Goal: Task Accomplishment & Management: Manage account settings

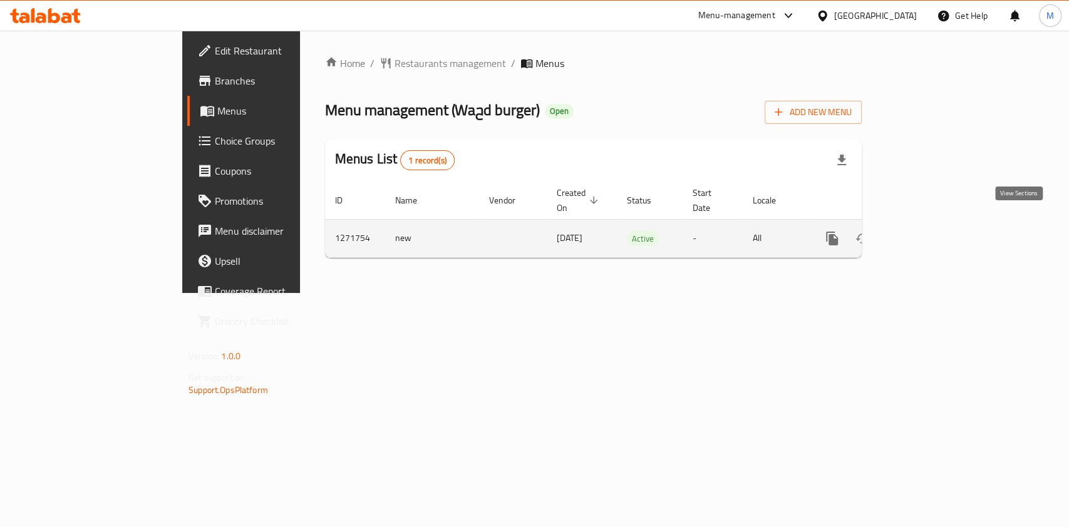
click at [930, 231] on icon "enhanced table" at bounding box center [922, 238] width 15 height 15
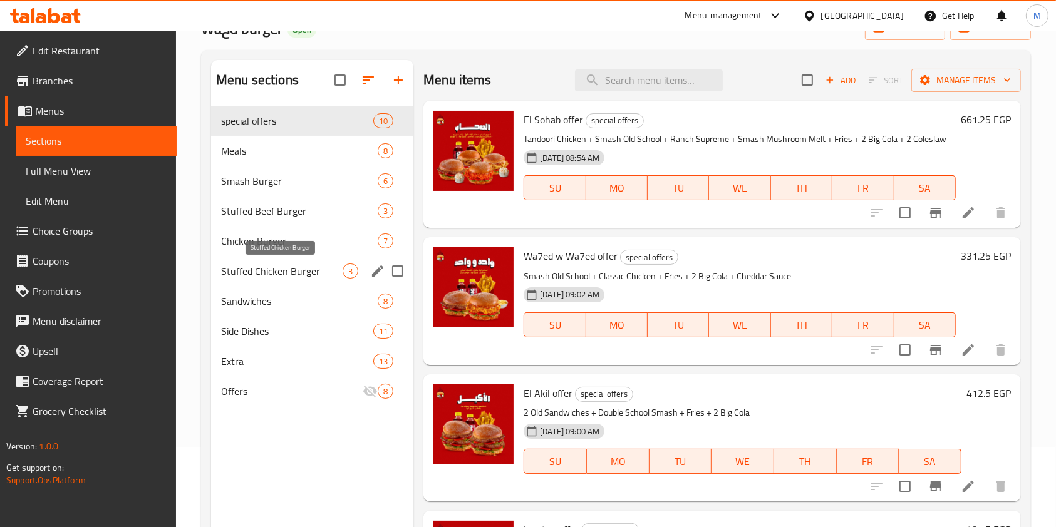
scroll to position [83, 0]
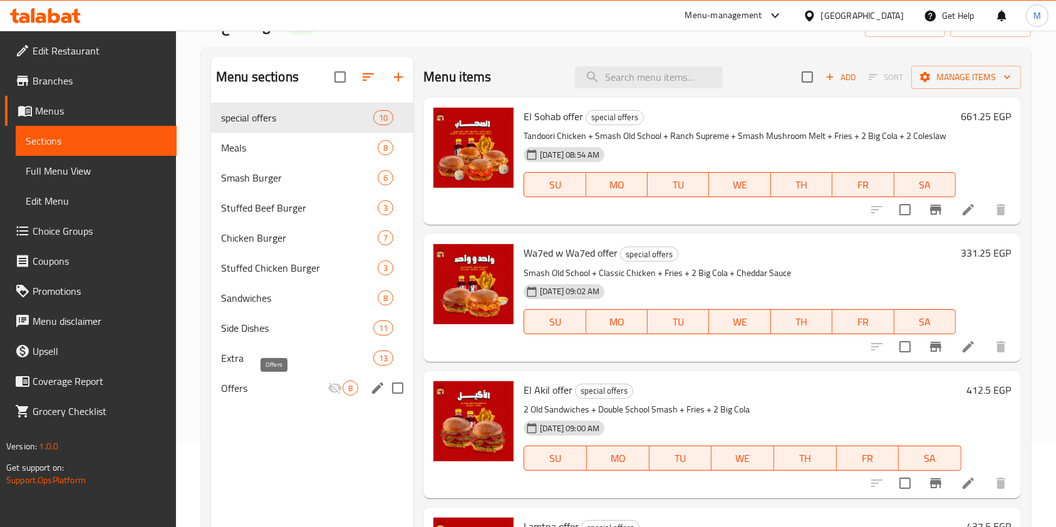
click at [290, 384] on span "Offers" at bounding box center [274, 388] width 106 height 15
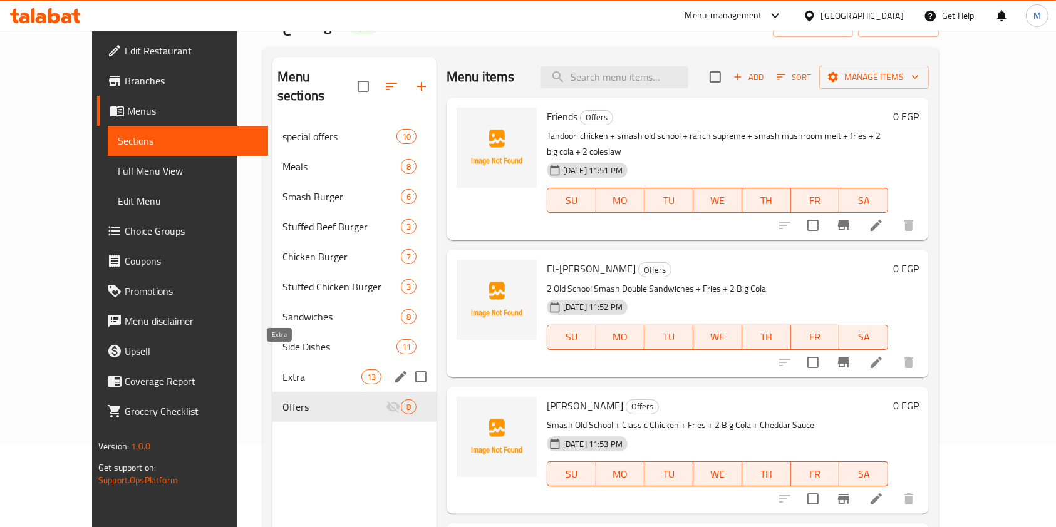
click at [285, 369] on span "Extra" at bounding box center [321, 376] width 79 height 15
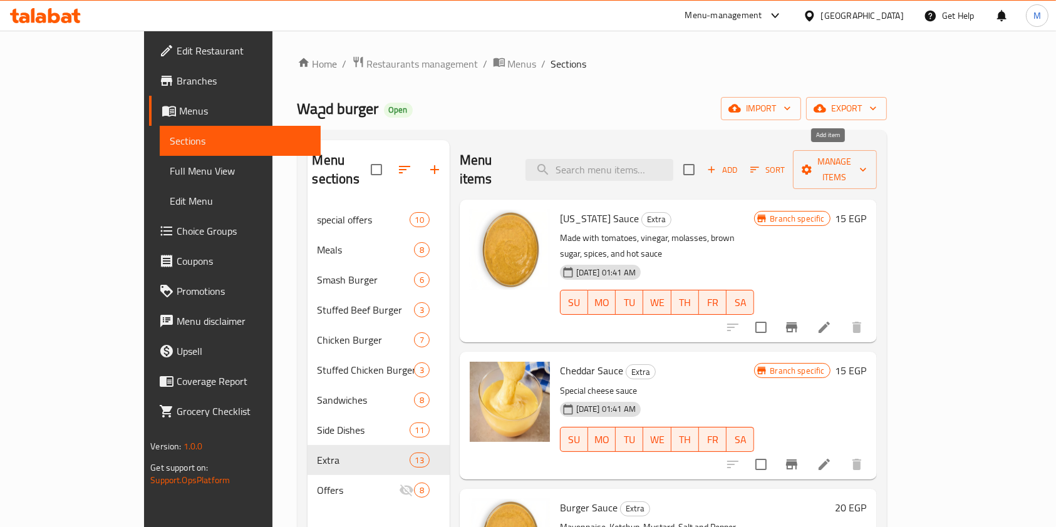
click at [739, 168] on span "Add" at bounding box center [722, 170] width 34 height 14
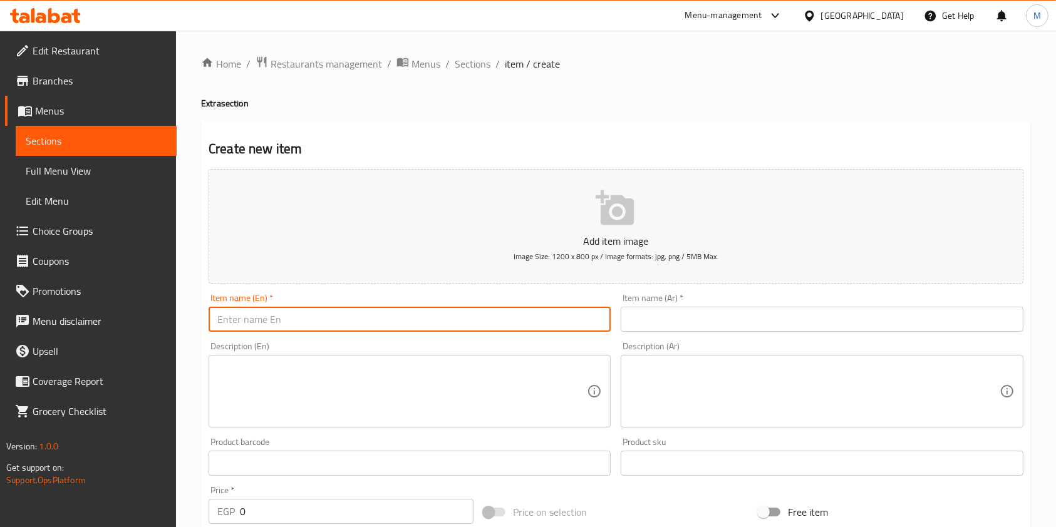
click at [423, 316] on input "text" at bounding box center [409, 319] width 402 height 25
paste input "[PERSON_NAME]"
type input "[PERSON_NAME]"
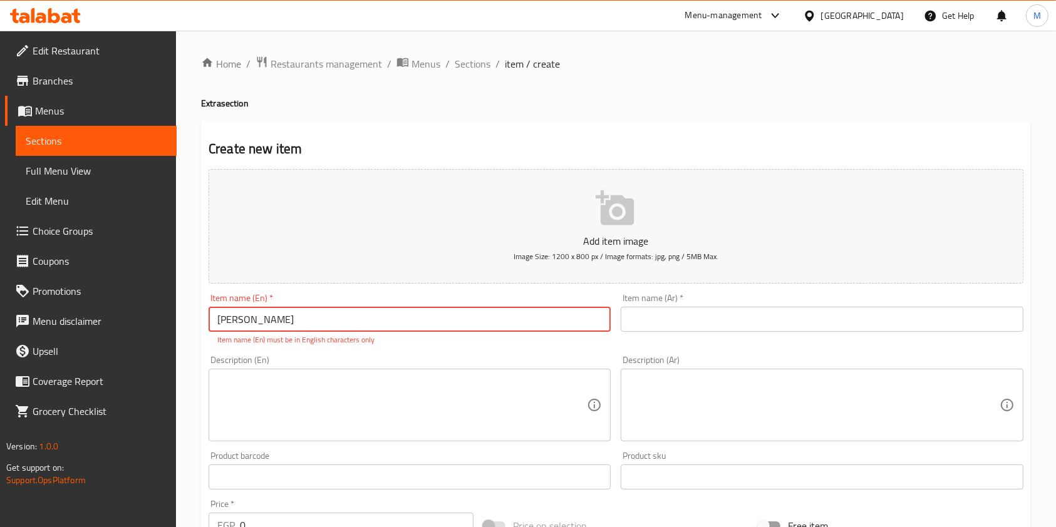
click at [645, 313] on input "text" at bounding box center [821, 319] width 402 height 25
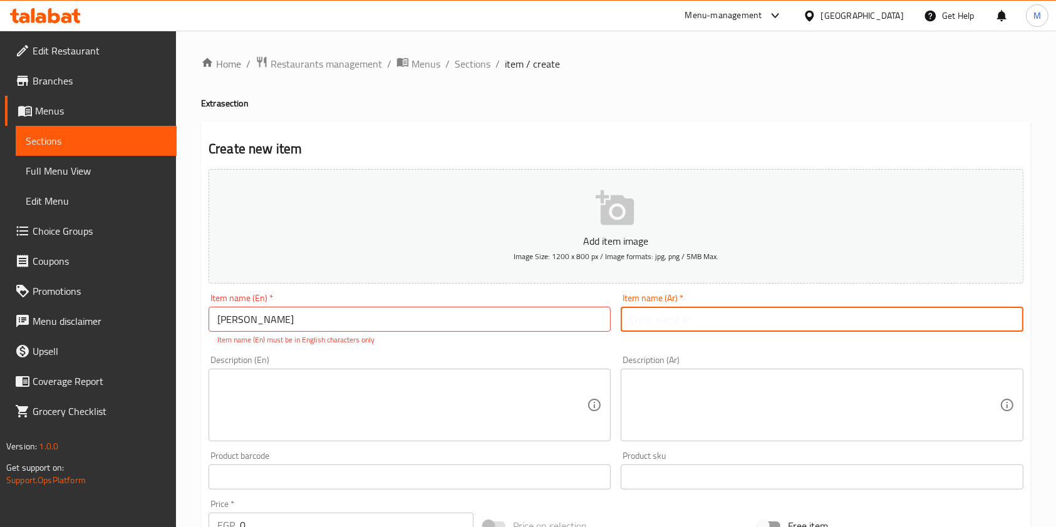
paste input "One chips"
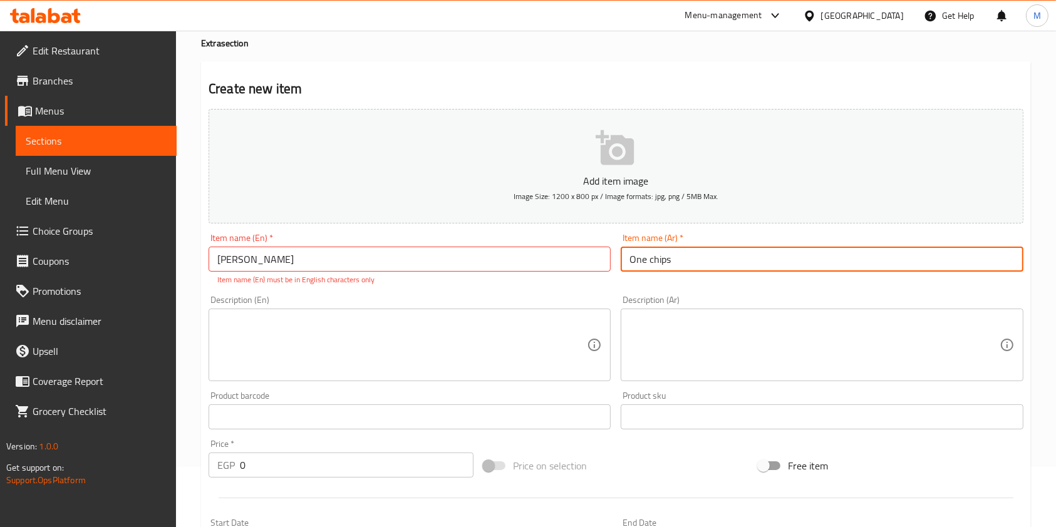
scroll to position [83, 0]
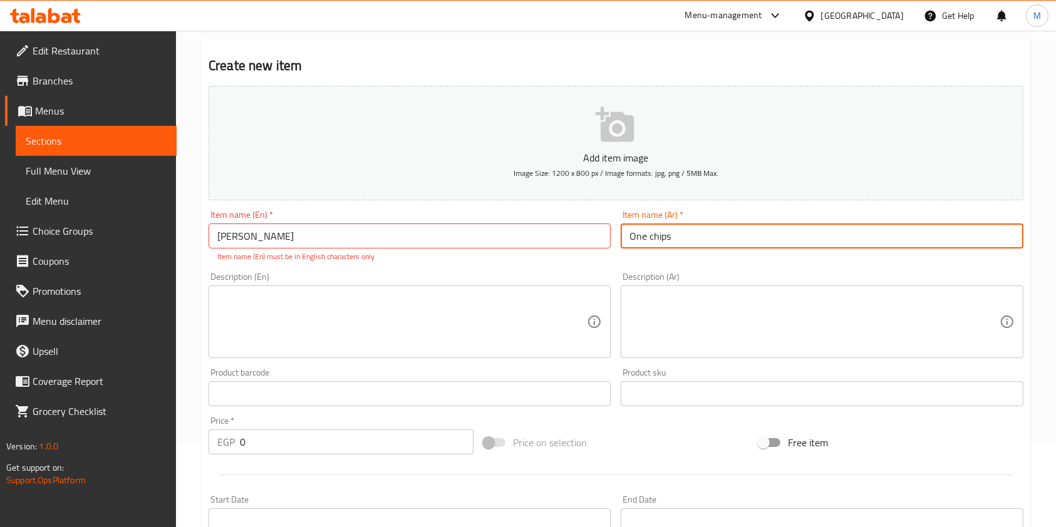
type input "One chips"
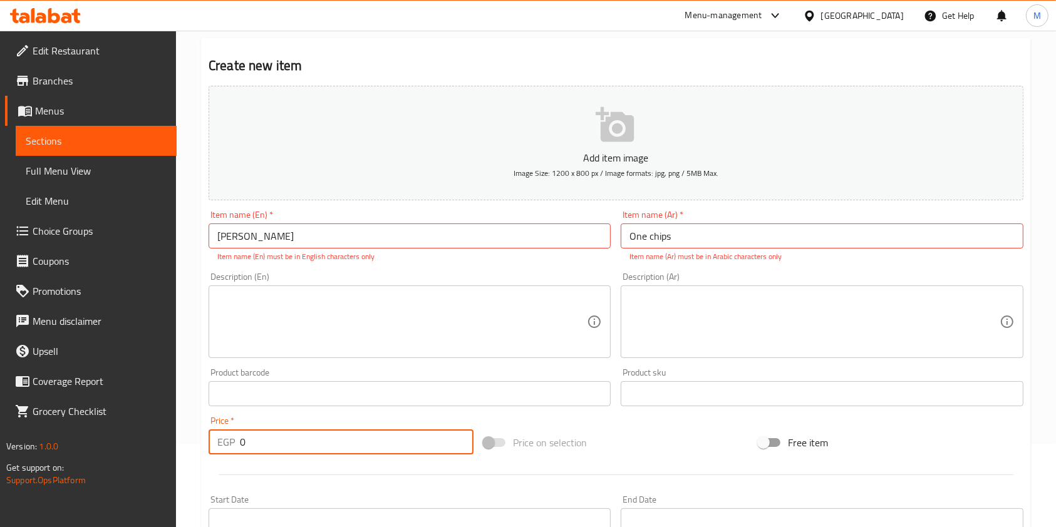
drag, startPoint x: 255, startPoint y: 431, endPoint x: 239, endPoint y: 444, distance: 20.4
click at [240, 444] on input "0" at bounding box center [357, 441] width 234 height 25
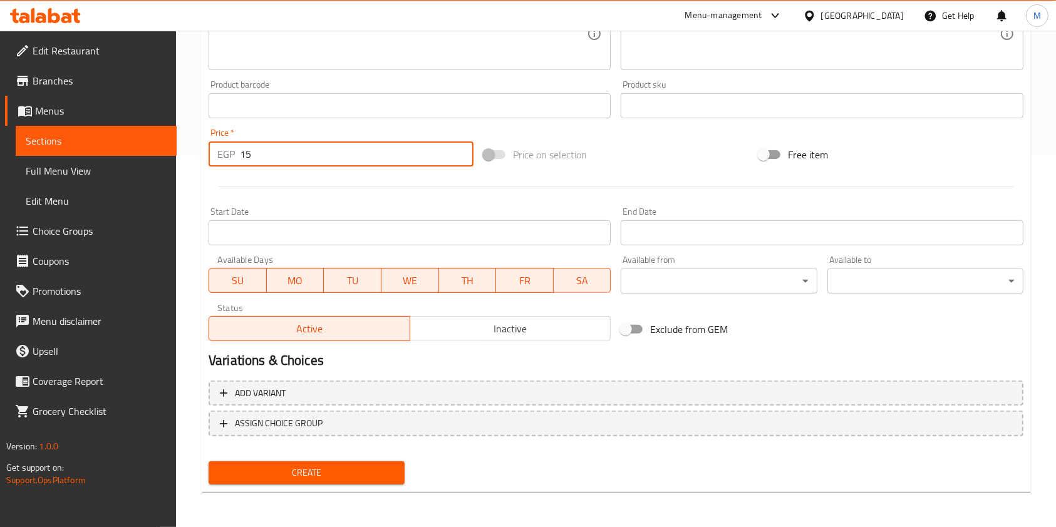
type input "15"
click at [375, 463] on button "Create" at bounding box center [306, 472] width 196 height 23
click at [375, 167] on input "15" at bounding box center [357, 153] width 234 height 25
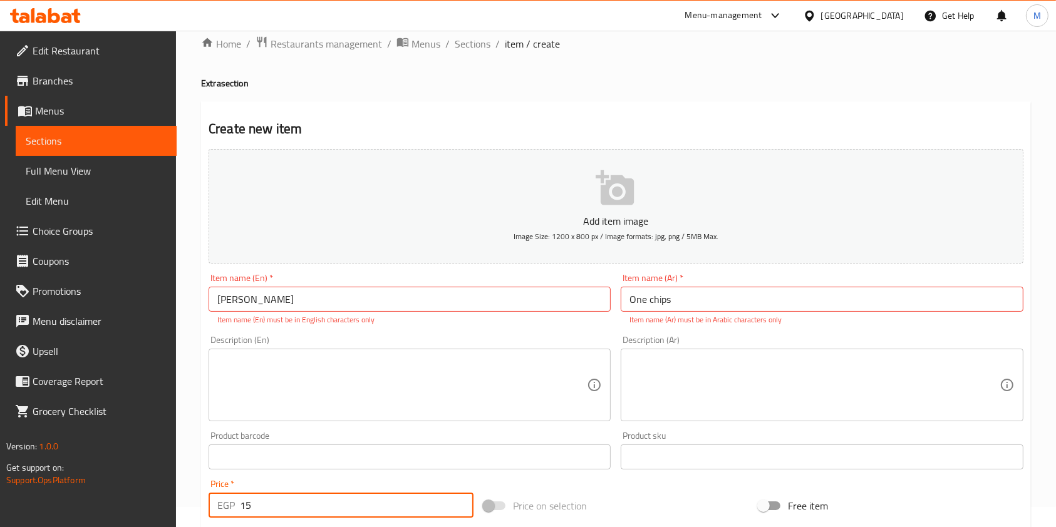
scroll to position [0, 0]
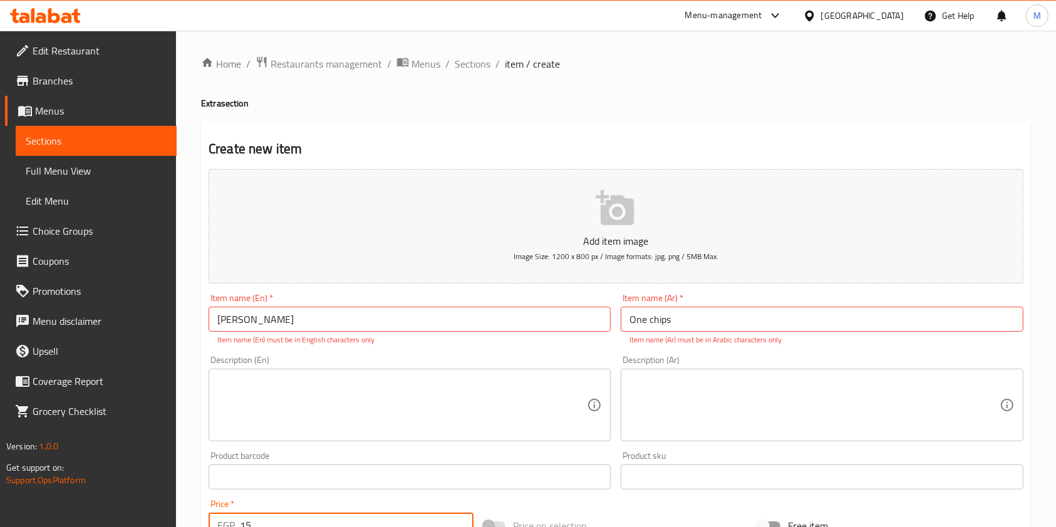
click at [327, 322] on input "[PERSON_NAME]" at bounding box center [409, 319] width 402 height 25
paste input "One chips"
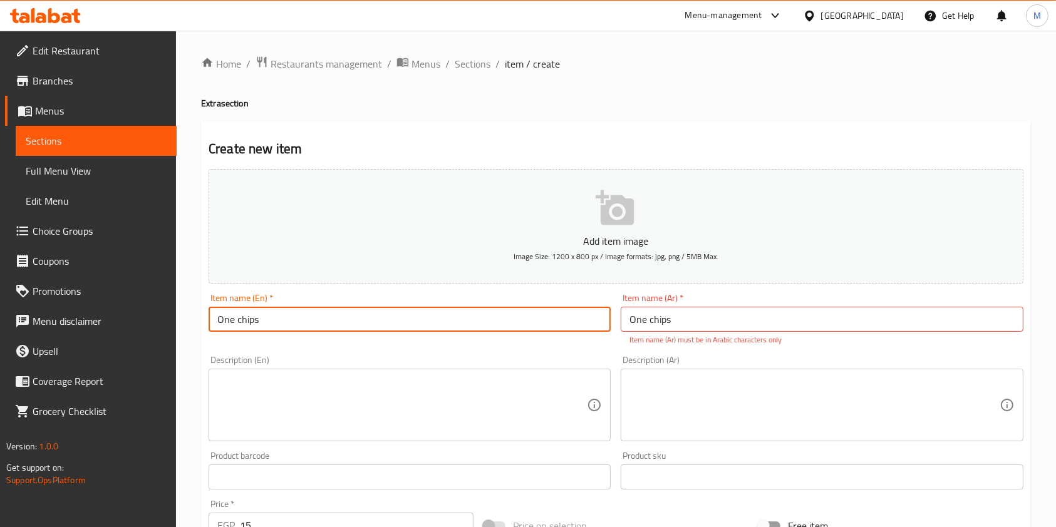
type input "One chips"
click at [634, 323] on input "One chips" at bounding box center [821, 319] width 402 height 25
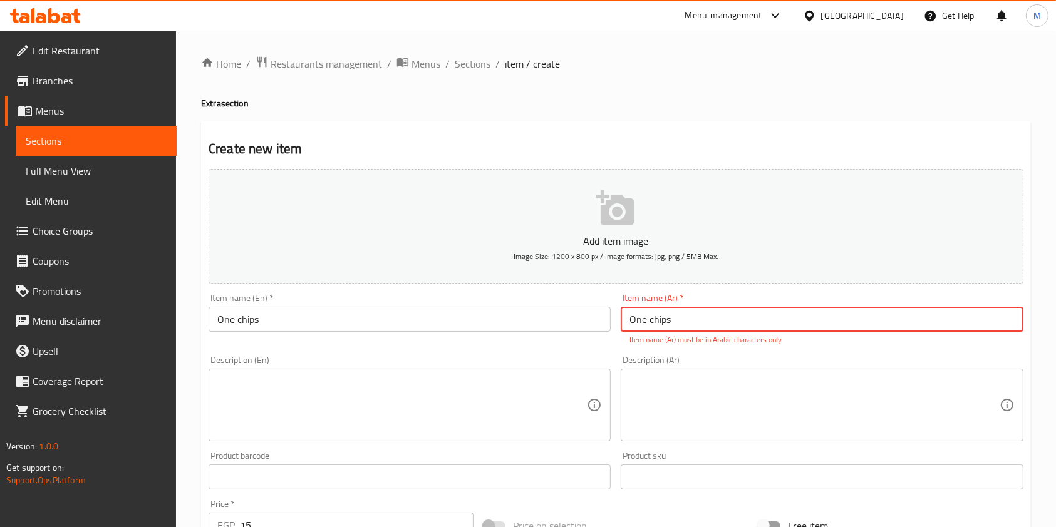
click at [634, 323] on input "One chips" at bounding box center [821, 319] width 402 height 25
paste input "[PERSON_NAME]"
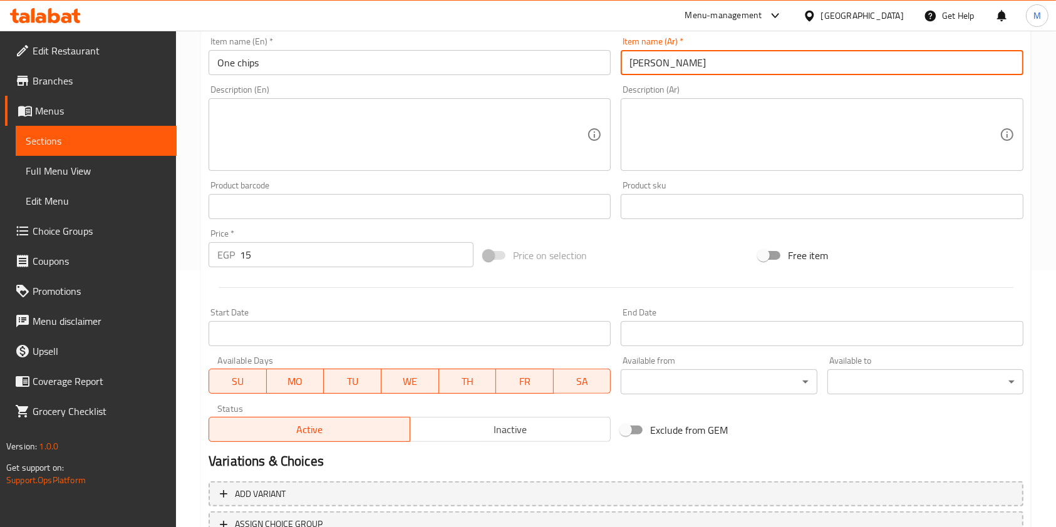
scroll to position [357, 0]
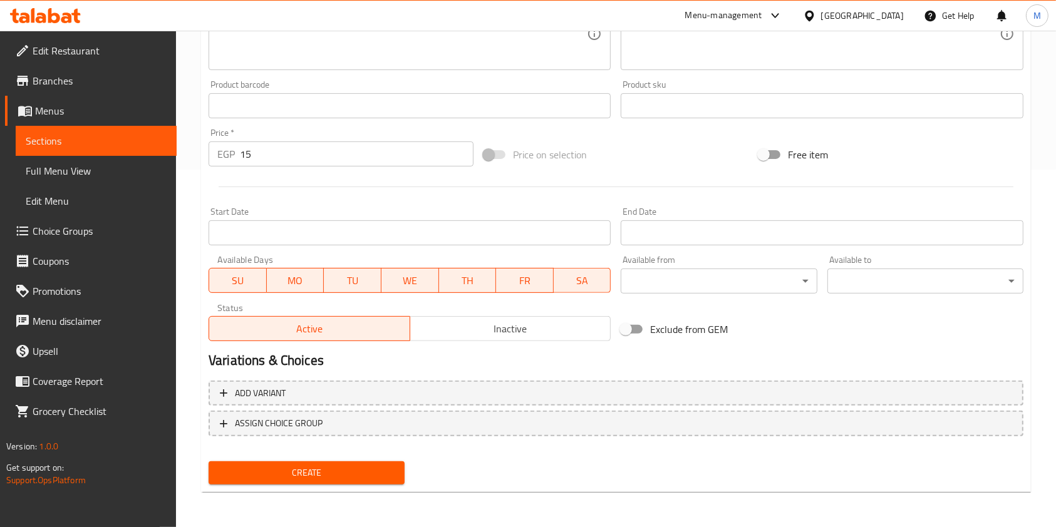
type input "[PERSON_NAME]"
click at [364, 460] on div "Create" at bounding box center [306, 472] width 206 height 33
click at [369, 467] on span "Create" at bounding box center [306, 473] width 176 height 16
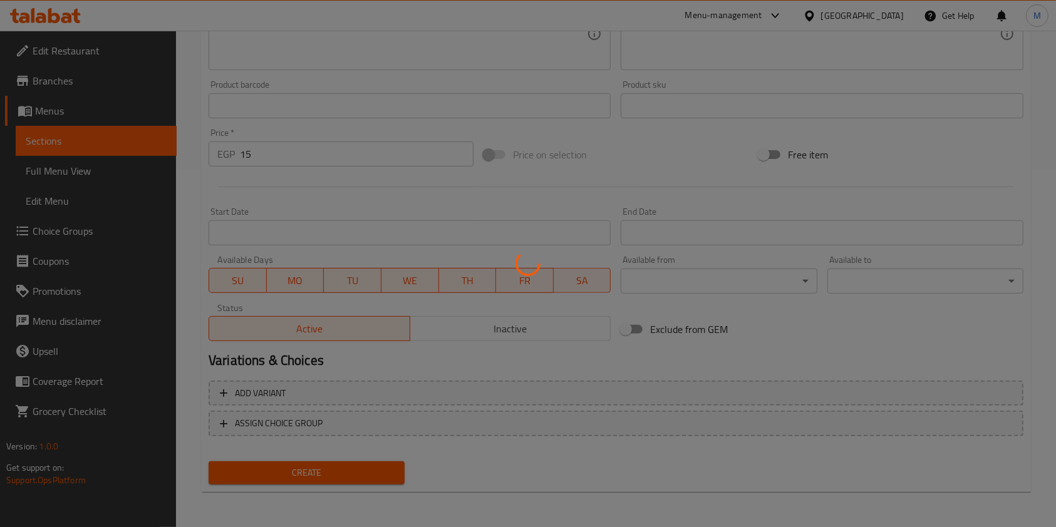
type input "0"
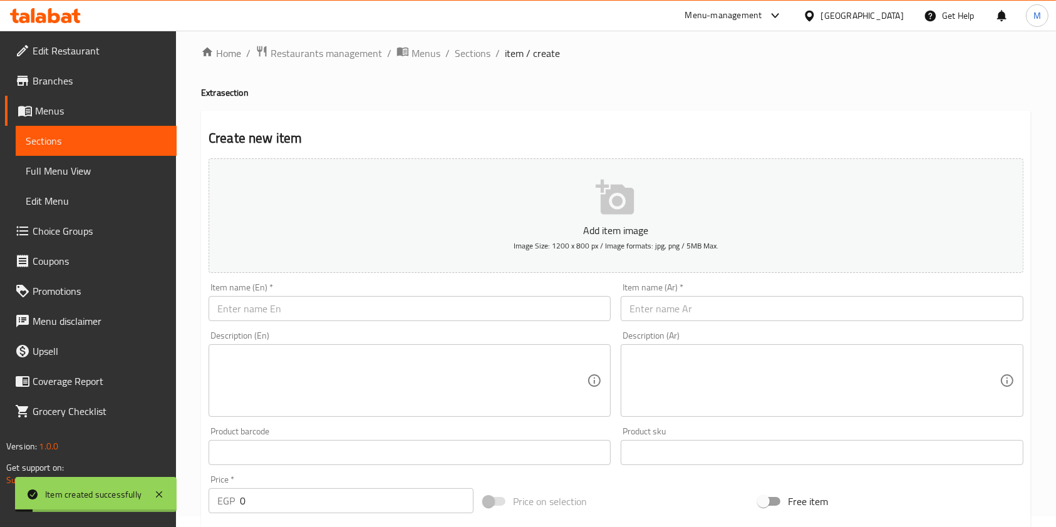
scroll to position [0, 0]
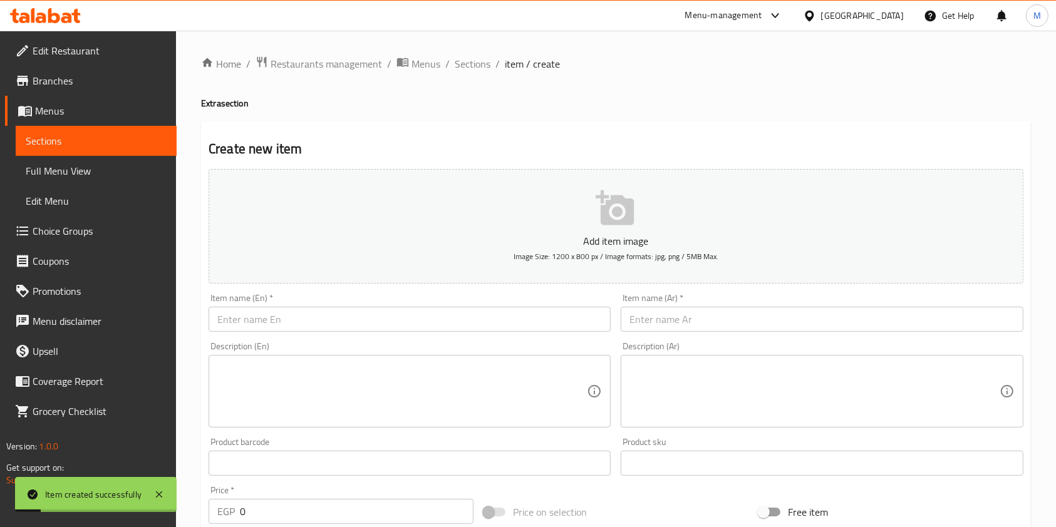
click at [486, 63] on span "Sections" at bounding box center [473, 63] width 36 height 15
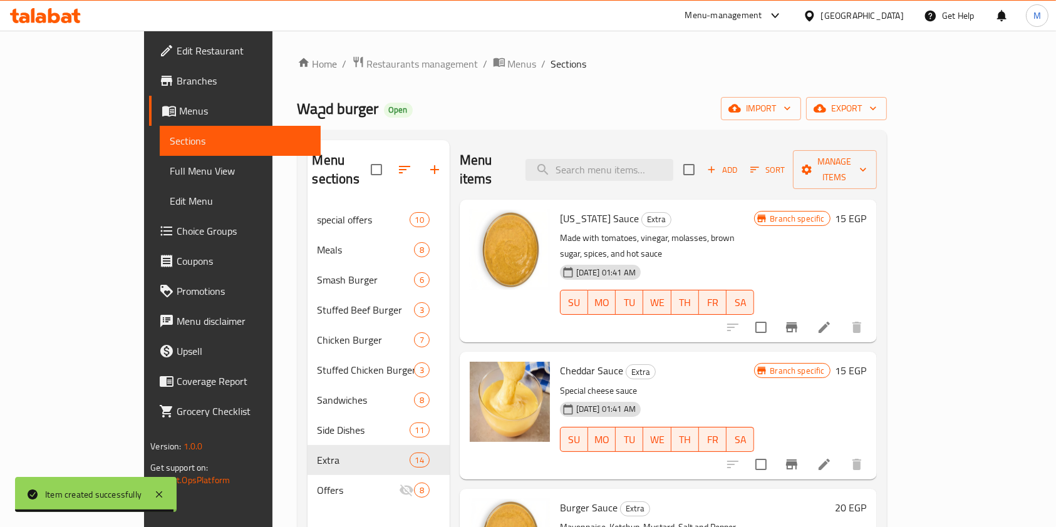
click at [717, 166] on icon "button" at bounding box center [711, 169] width 11 height 11
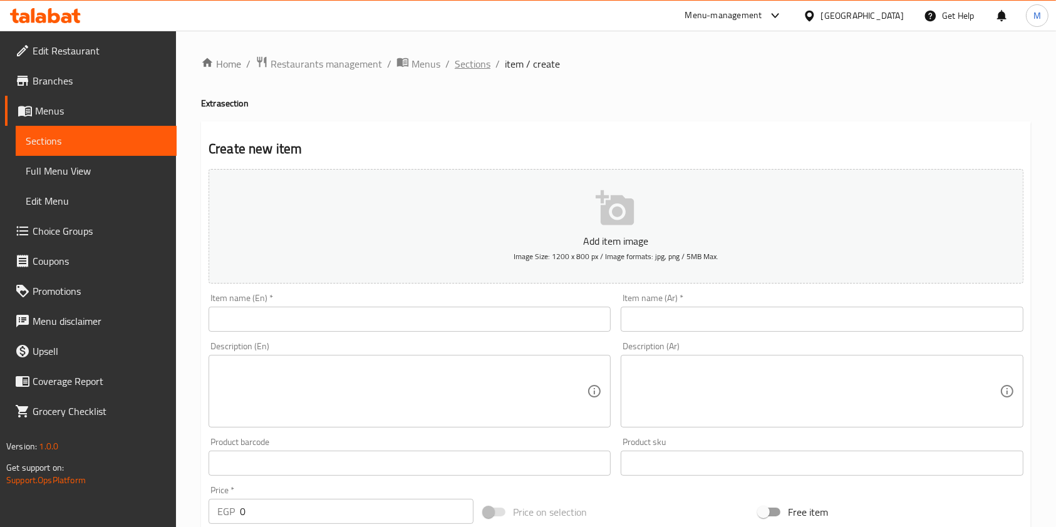
click at [480, 71] on span "Sections" at bounding box center [473, 63] width 36 height 15
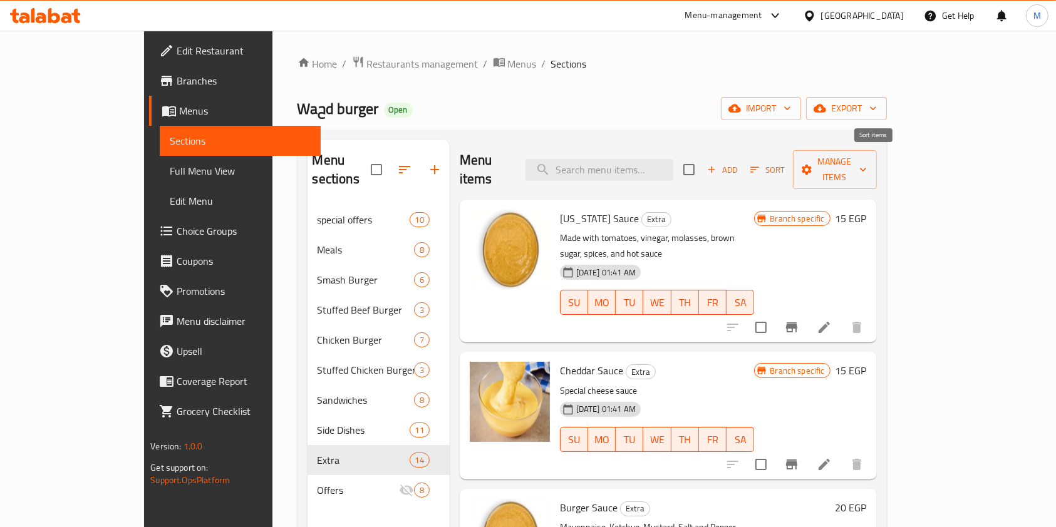
click at [784, 163] on span "Sort" at bounding box center [767, 170] width 34 height 14
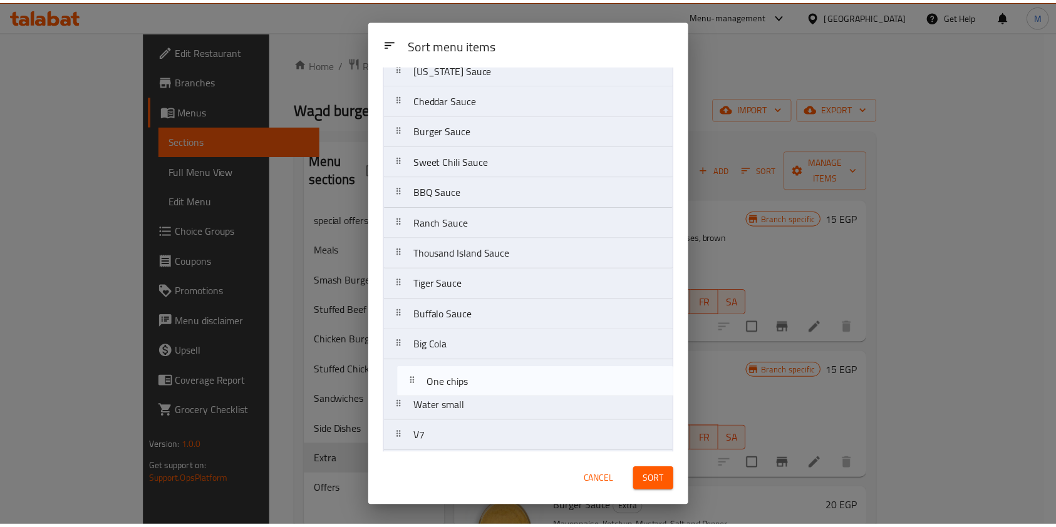
scroll to position [80, 0]
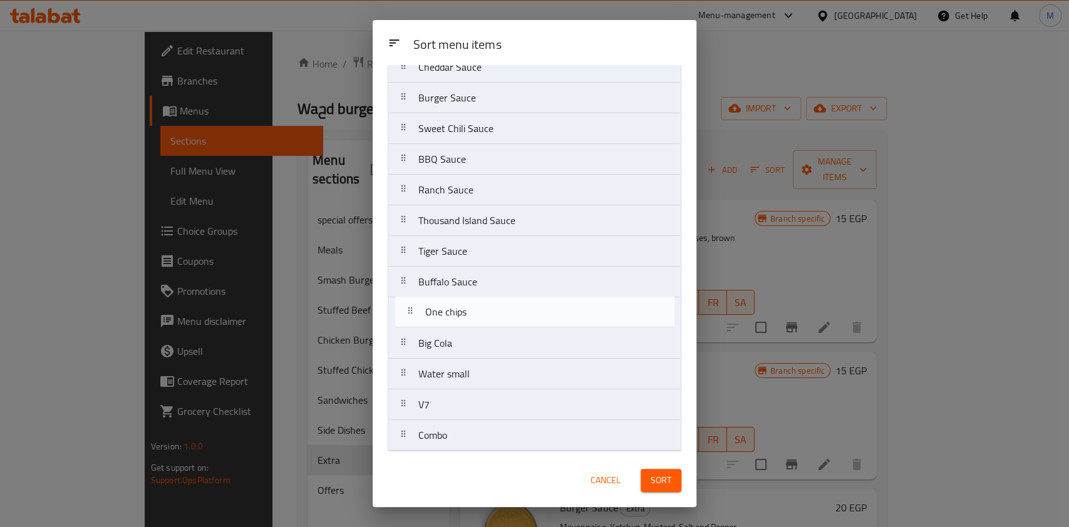
drag, startPoint x: 481, startPoint y: 437, endPoint x: 487, endPoint y: 313, distance: 124.1
click at [487, 313] on nav "[US_STATE] Sauce Cheddar Sauce Burger Sauce Sweet Chili Sauce BBQ Sauce Ranch S…" at bounding box center [535, 236] width 294 height 431
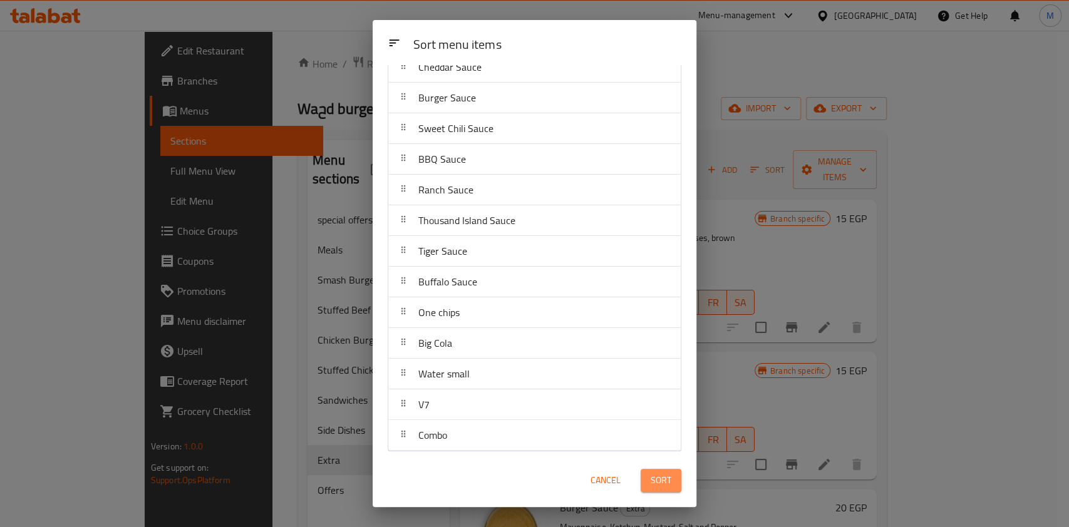
click at [673, 480] on button "Sort" at bounding box center [660, 480] width 41 height 23
click at [673, 480] on div "Sort" at bounding box center [661, 480] width 56 height 38
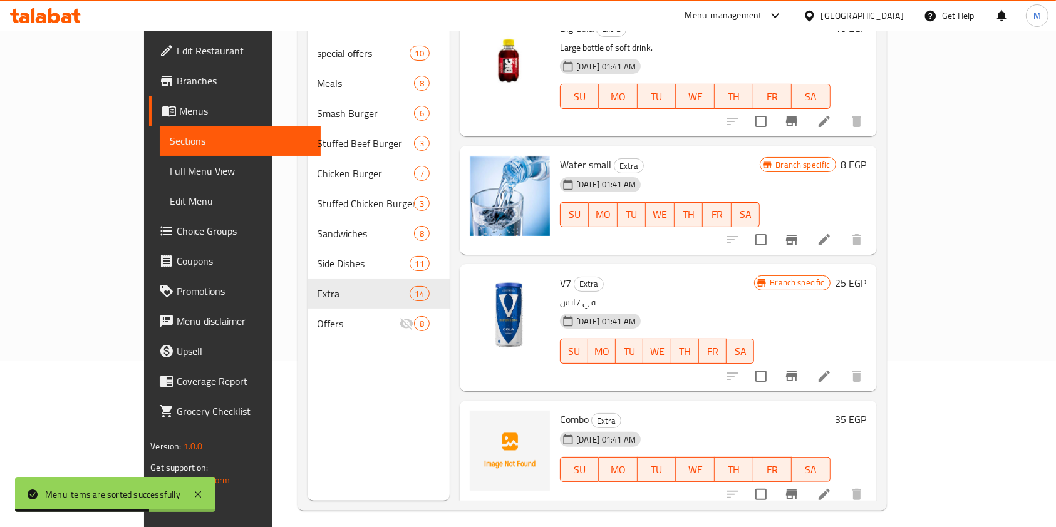
scroll to position [1269, 0]
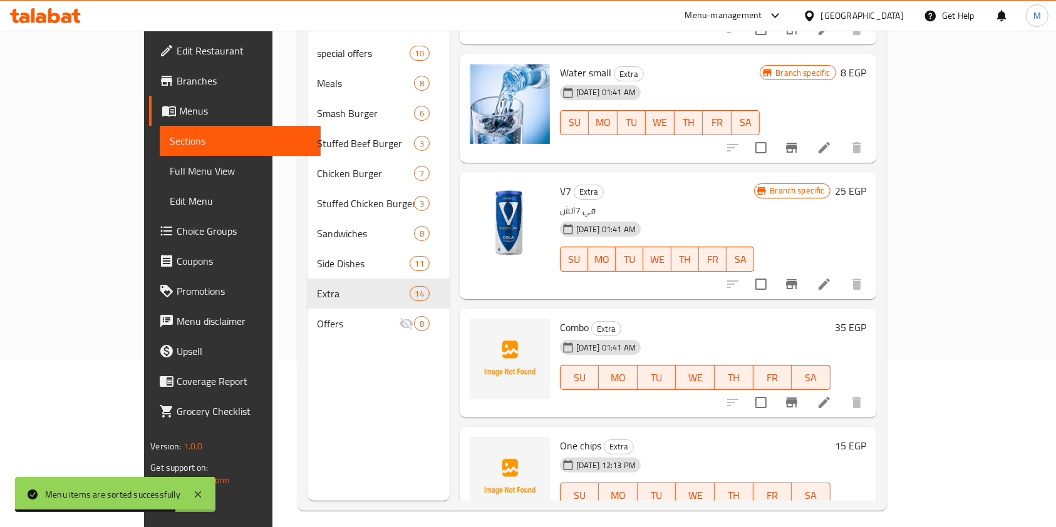
click at [779, 521] on div "Home / Restaurants management / Menus / Sections Waحd burger Open import export…" at bounding box center [591, 200] width 639 height 672
click at [779, 523] on div "Home / Restaurants management / Menus / Sections Waحd burger Open import export…" at bounding box center [591, 200] width 639 height 672
click at [779, 524] on div "Home / Restaurants management / Menus / Sections Waحd burger Open import export…" at bounding box center [591, 200] width 639 height 672
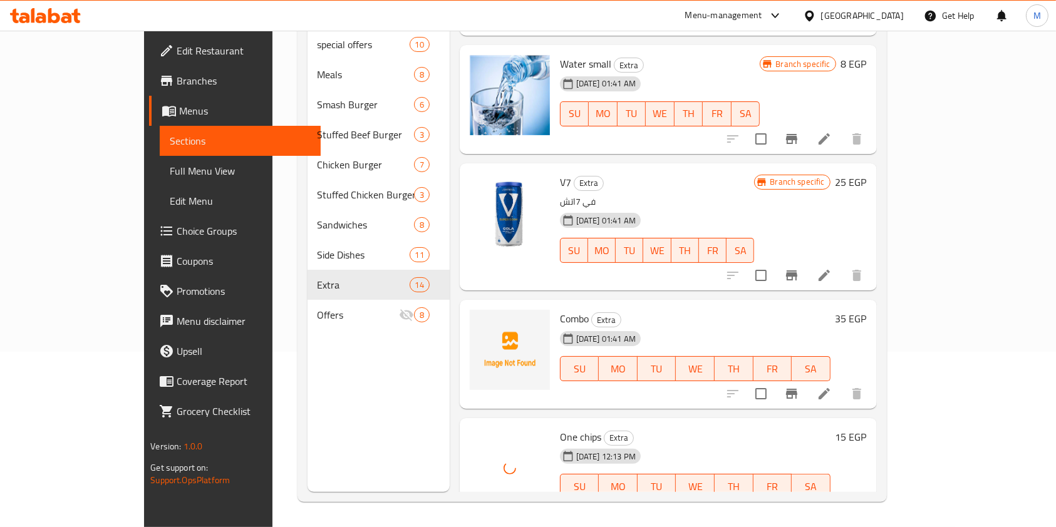
click at [912, 403] on div "Home / Restaurants management / Menus / Sections Waحd burger Open import export…" at bounding box center [591, 191] width 639 height 672
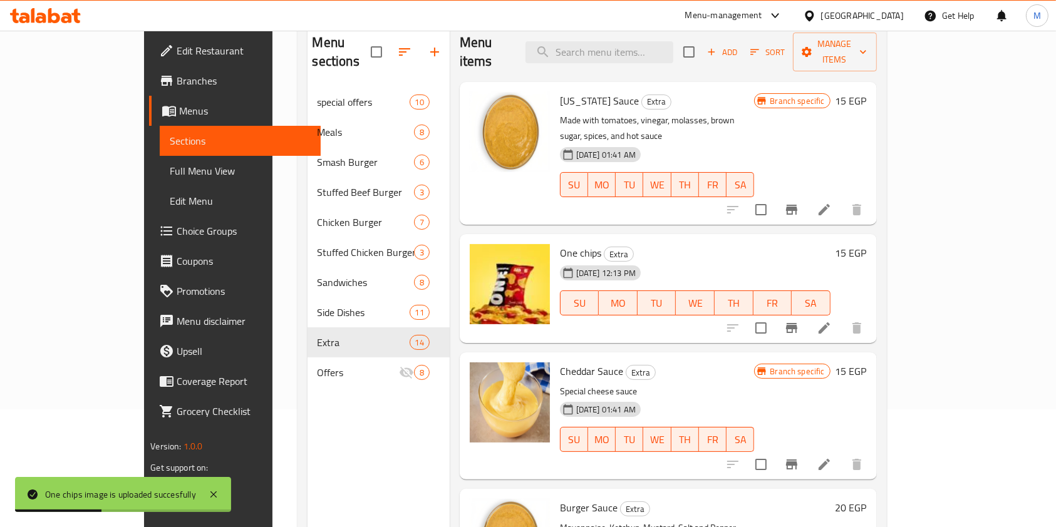
scroll to position [91, 0]
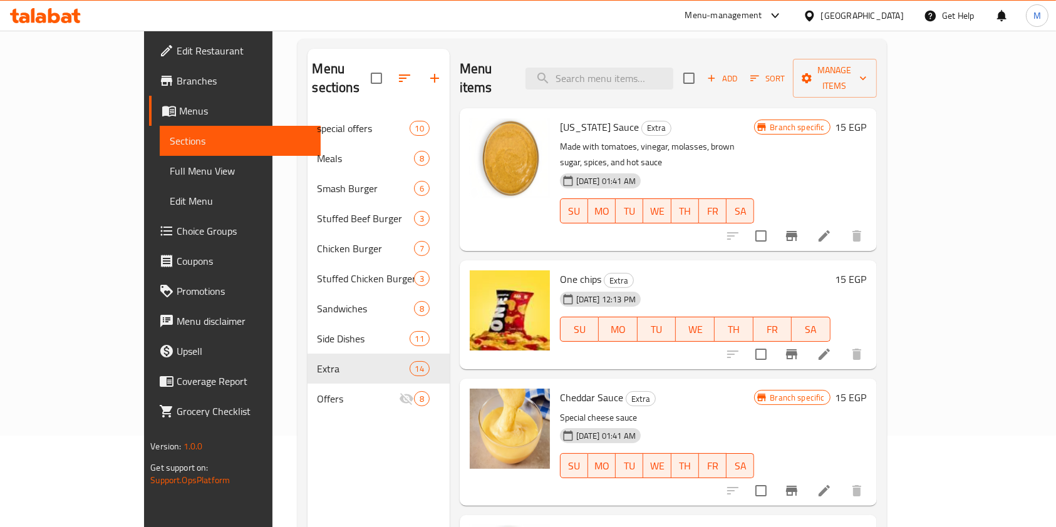
click at [37, 13] on icon at bounding box center [45, 15] width 71 height 15
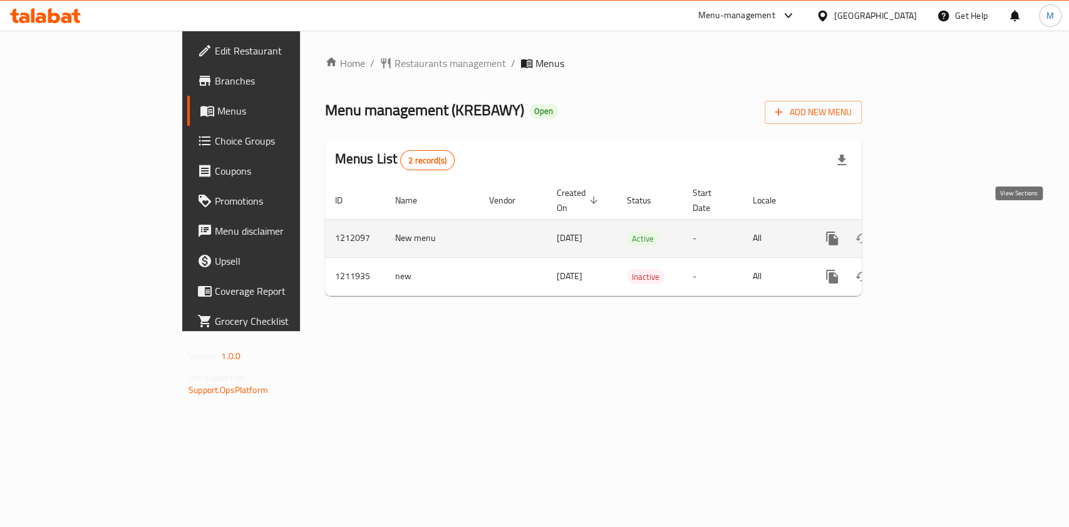
click at [937, 225] on link "enhanced table" at bounding box center [922, 238] width 30 height 30
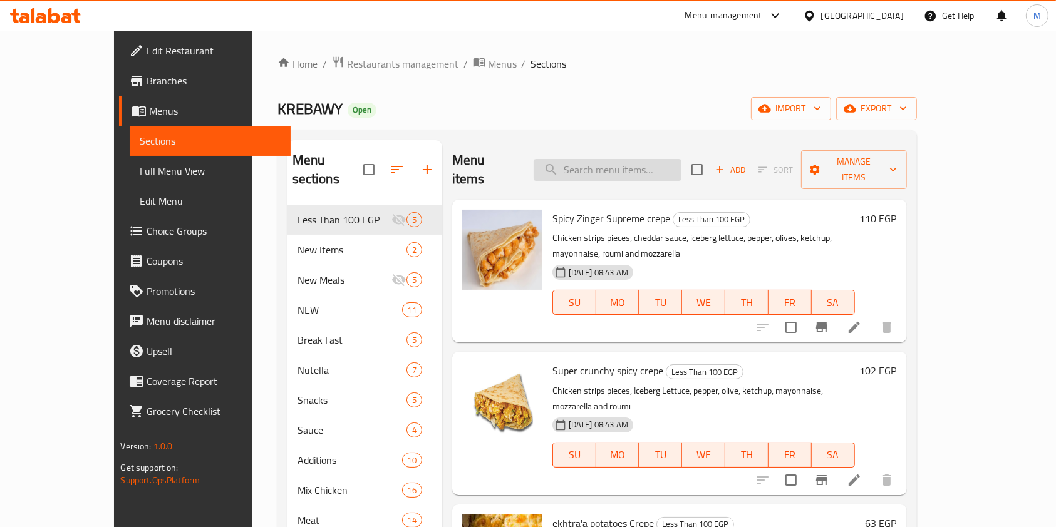
click at [651, 159] on input "search" at bounding box center [607, 170] width 148 height 22
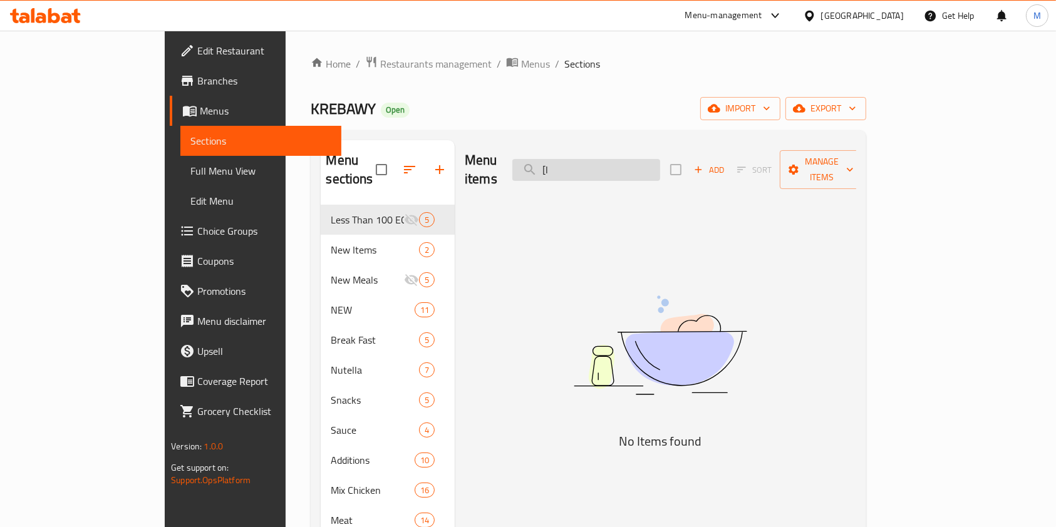
type input "["
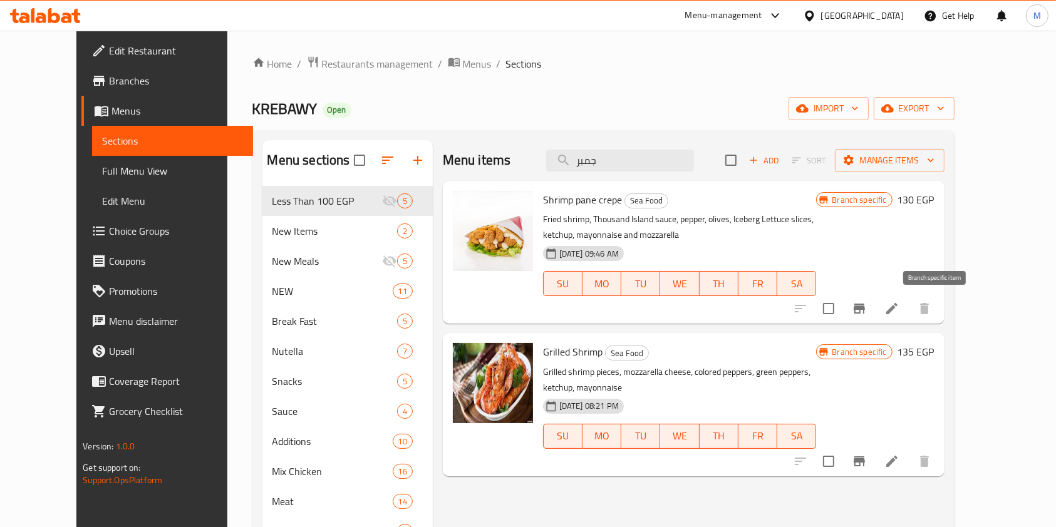
type input "جمبر"
click at [865, 308] on icon "Branch-specific-item" at bounding box center [858, 309] width 11 height 10
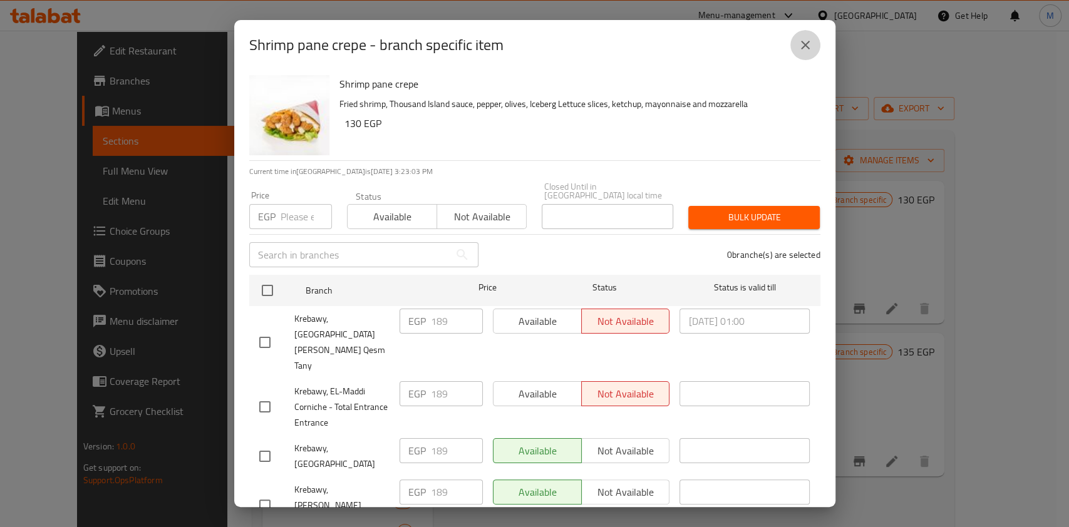
click at [810, 53] on icon "close" at bounding box center [805, 45] width 15 height 15
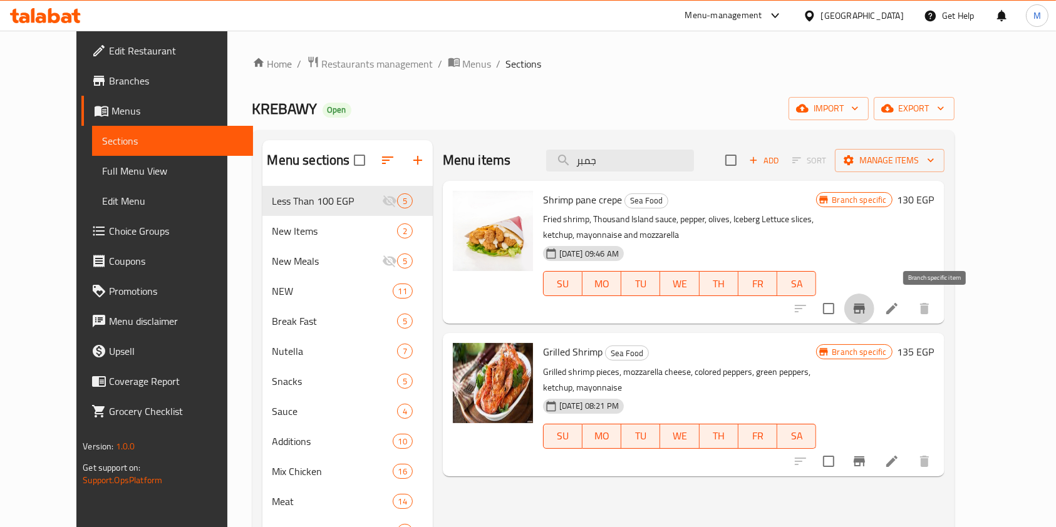
click at [866, 309] on icon "Branch-specific-item" at bounding box center [858, 308] width 15 height 15
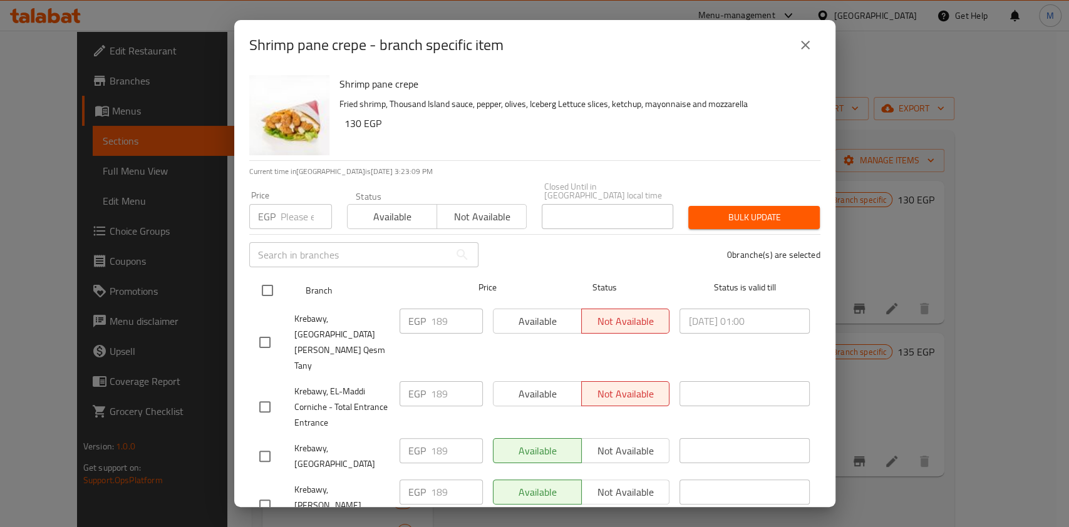
click at [260, 288] on input "checkbox" at bounding box center [267, 290] width 26 height 26
checkbox input "true"
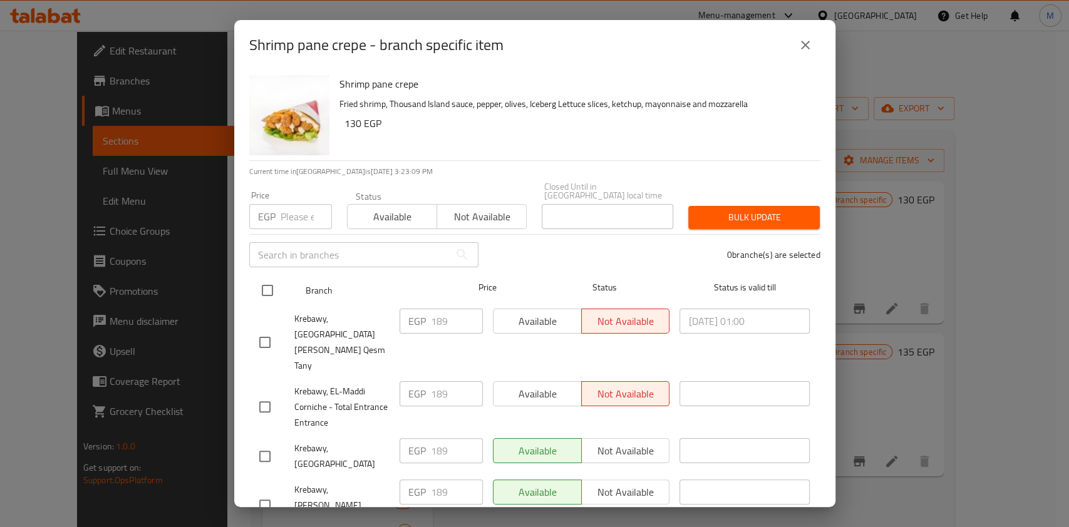
checkbox input "true"
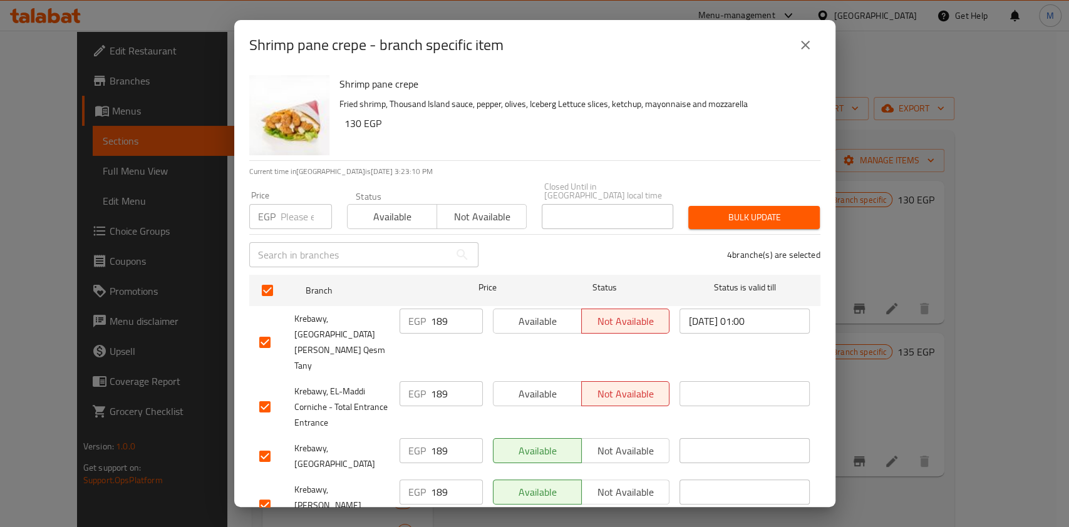
click at [285, 224] on input "number" at bounding box center [305, 216] width 51 height 25
click at [799, 51] on icon "close" at bounding box center [805, 45] width 15 height 15
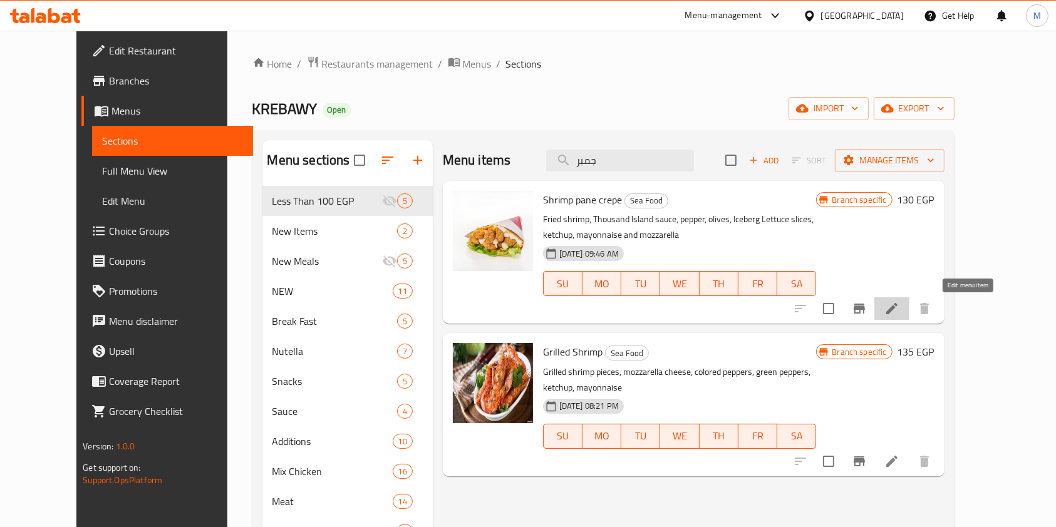
click at [899, 315] on icon at bounding box center [891, 308] width 15 height 15
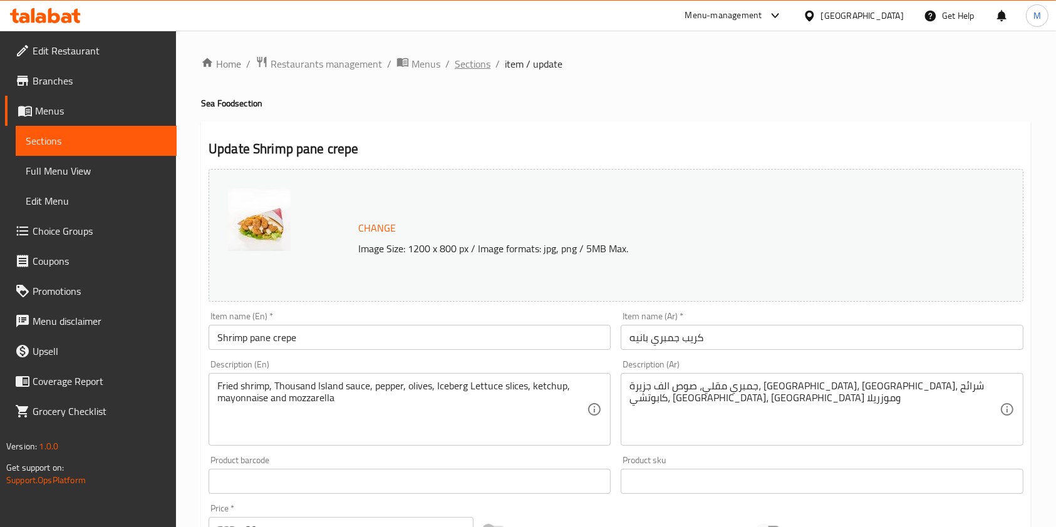
click at [481, 60] on span "Sections" at bounding box center [473, 63] width 36 height 15
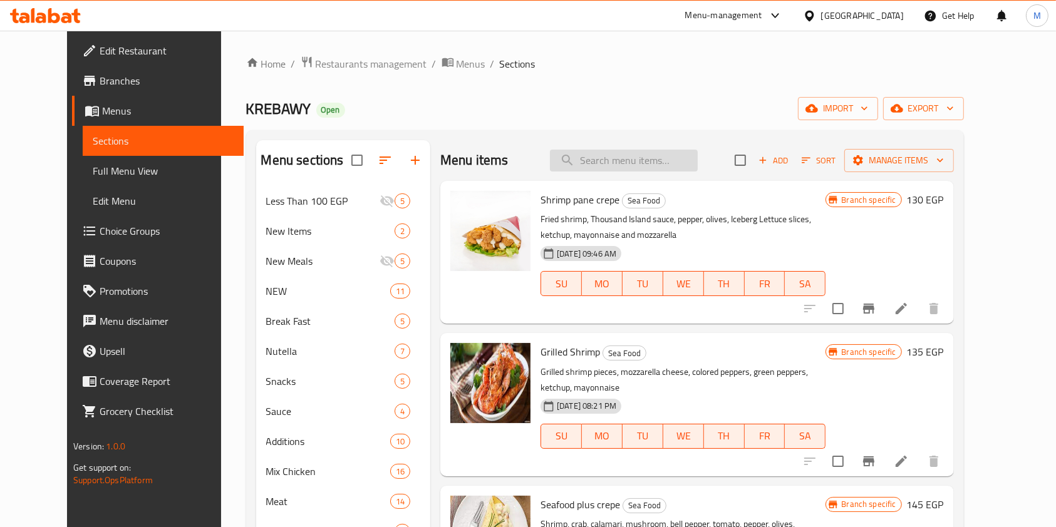
click at [636, 163] on input "search" at bounding box center [624, 161] width 148 height 22
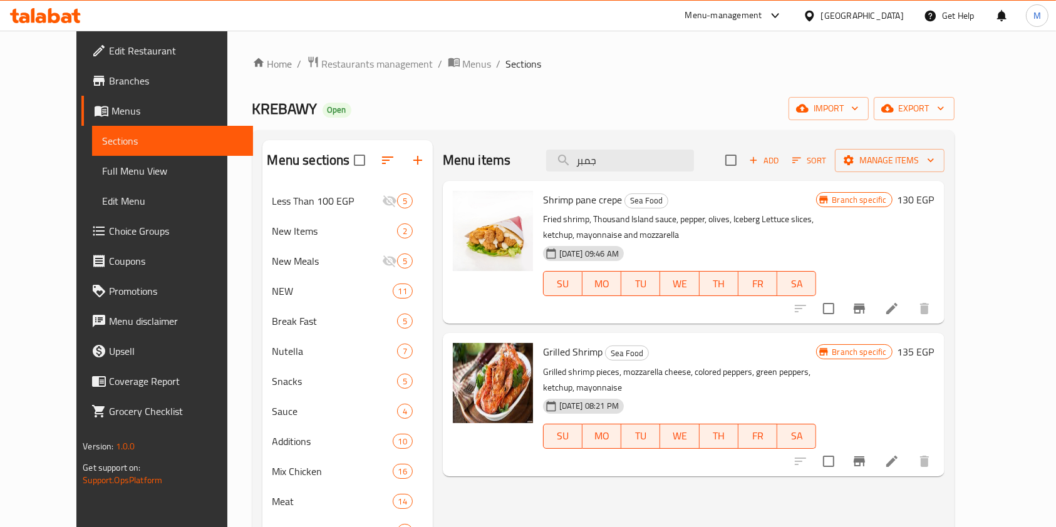
type input "جمبر"
click at [865, 309] on icon "Branch-specific-item" at bounding box center [858, 309] width 11 height 10
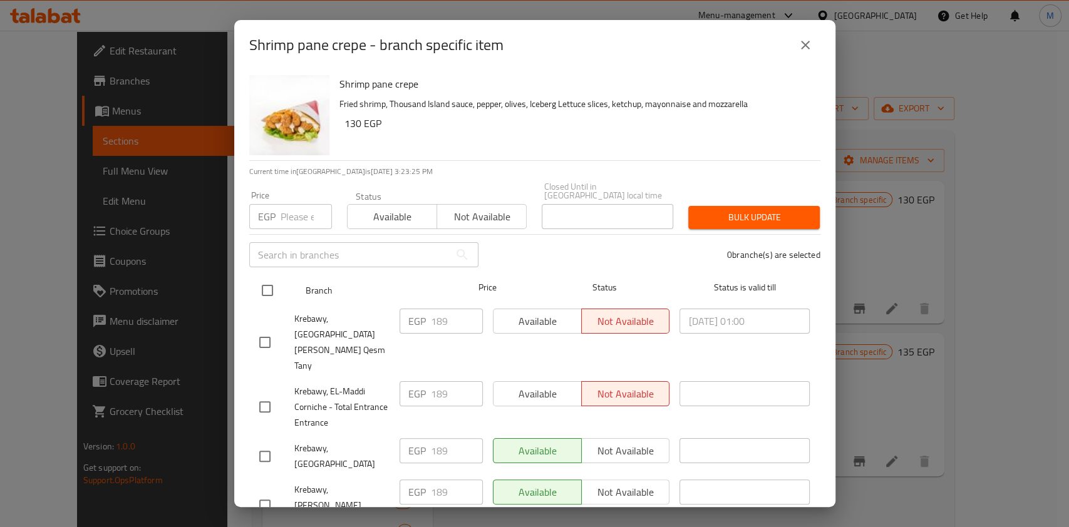
click at [267, 293] on input "checkbox" at bounding box center [267, 290] width 26 height 26
checkbox input "true"
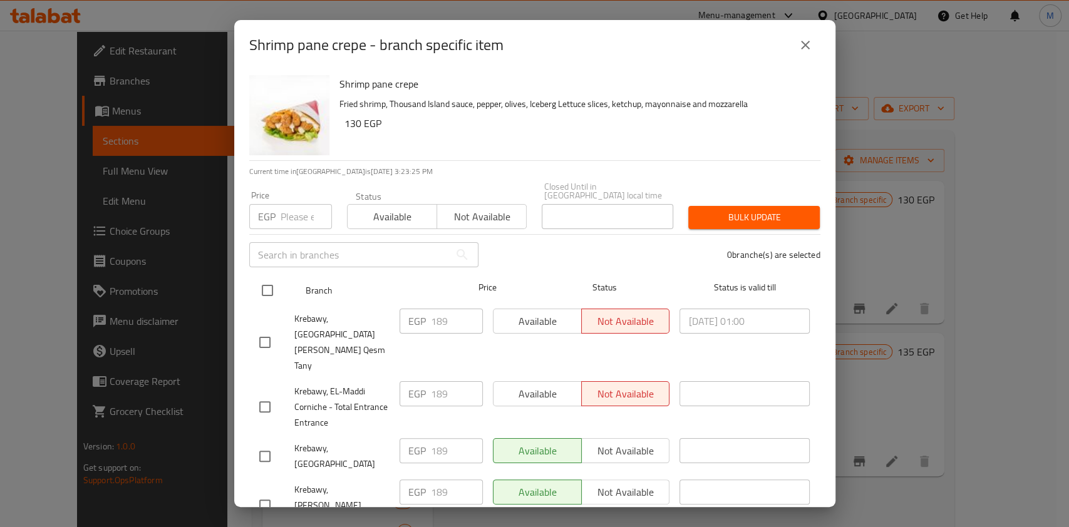
checkbox input "true"
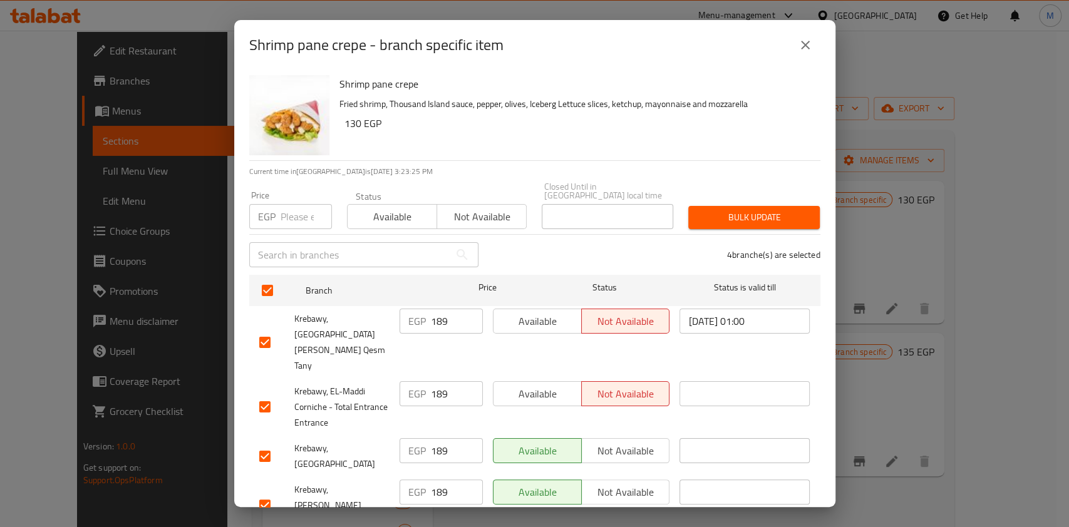
click at [296, 235] on div "​" at bounding box center [364, 255] width 244 height 40
click at [296, 219] on input "number" at bounding box center [305, 216] width 51 height 25
type input "200"
click at [706, 222] on span "Bulk update" at bounding box center [753, 218] width 111 height 16
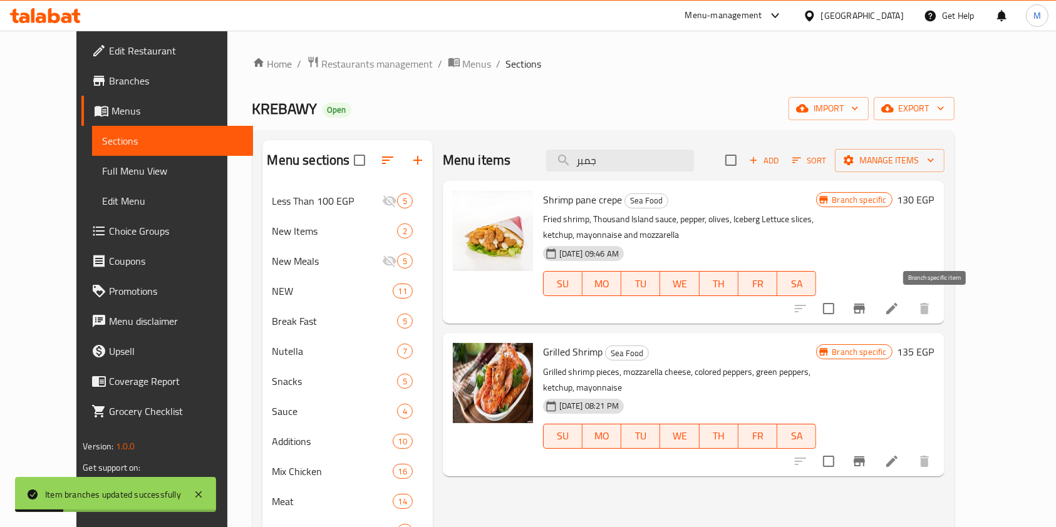
click at [874, 309] on button "Branch-specific-item" at bounding box center [859, 309] width 30 height 30
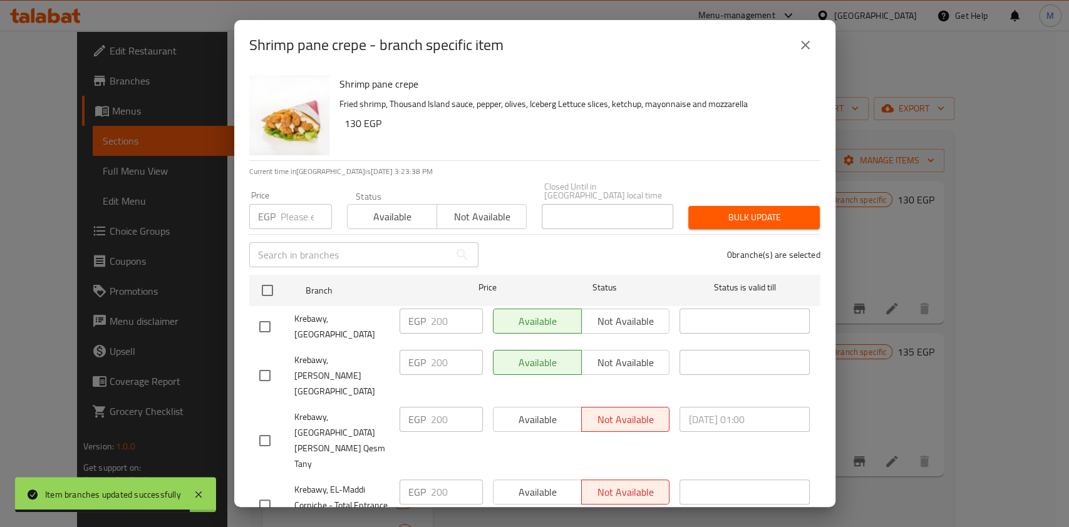
click at [816, 60] on div "Shrimp pane crepe - branch specific item" at bounding box center [534, 45] width 571 height 30
click at [805, 53] on icon "close" at bounding box center [805, 45] width 15 height 15
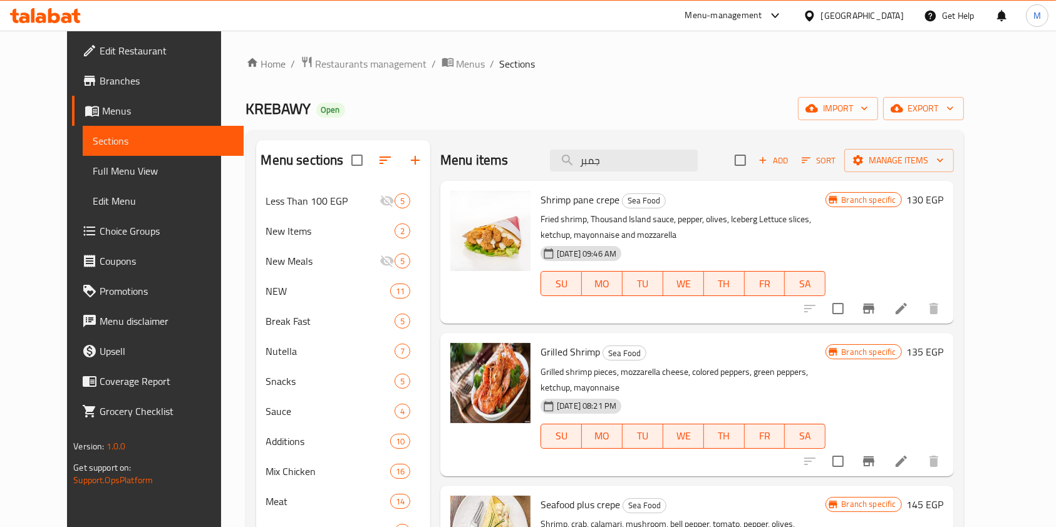
click at [100, 85] on span "Branches" at bounding box center [167, 80] width 134 height 15
